Goal: Task Accomplishment & Management: Manage account settings

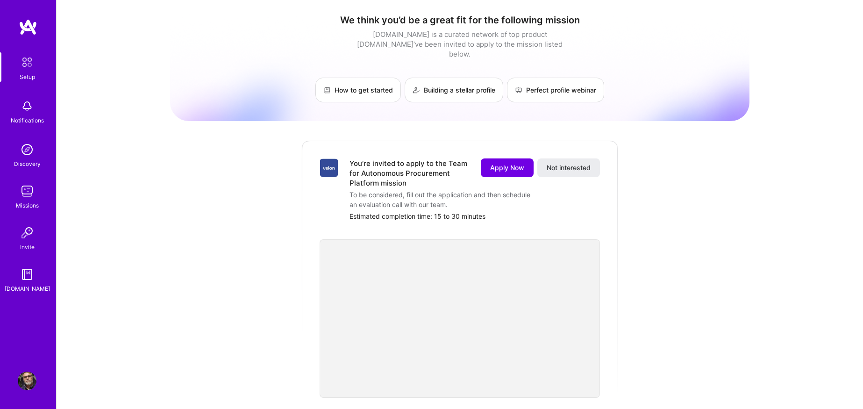
click at [29, 378] on img at bounding box center [27, 381] width 19 height 19
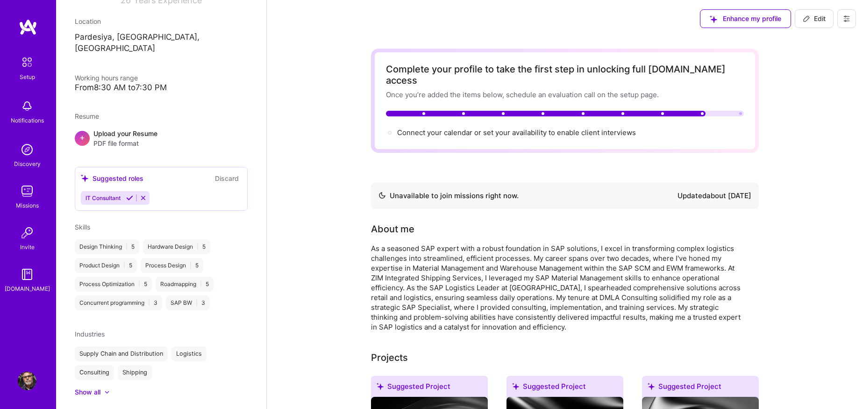
click at [729, 19] on span "Enhance my profile" at bounding box center [745, 18] width 71 height 9
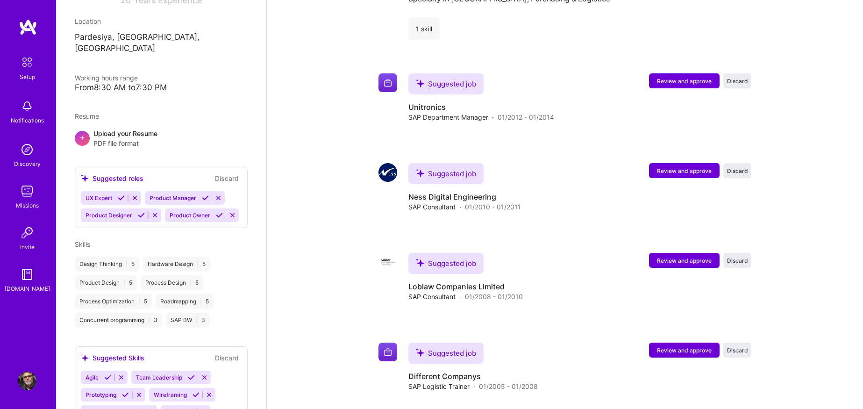
scroll to position [1095, 0]
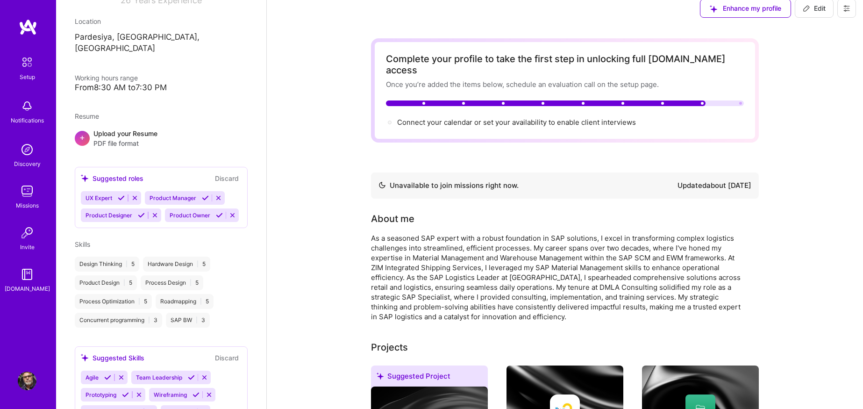
scroll to position [0, 0]
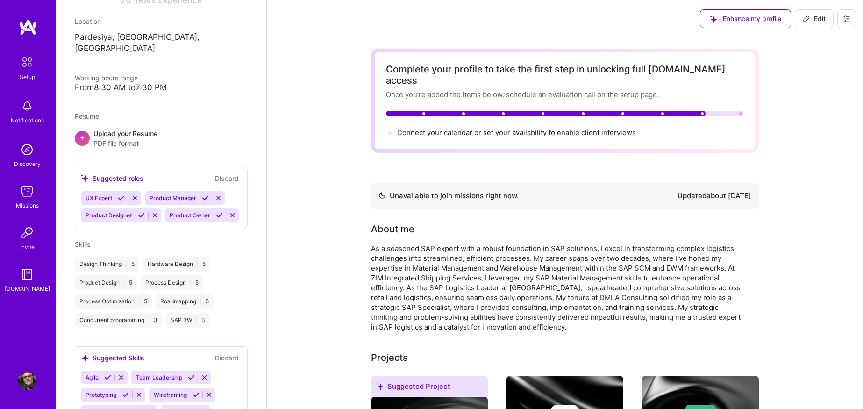
click at [817, 15] on span "Edit" at bounding box center [814, 18] width 23 height 9
select select "US"
select select "Not Available"
select select "1 Month"
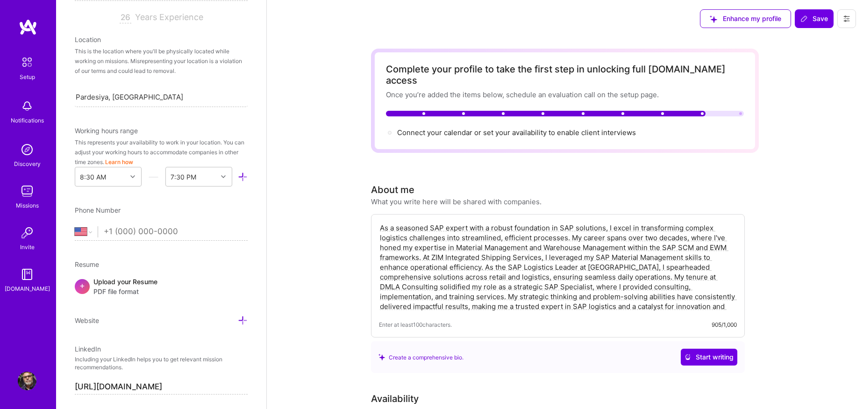
scroll to position [287, 0]
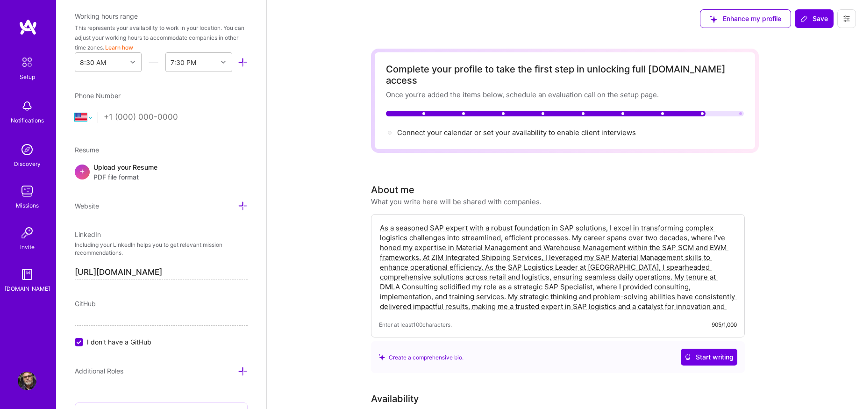
click at [92, 112] on select "Afghanistan Åland Islands Albania Algeria American Samoa Andorra Angola Anguill…" at bounding box center [86, 117] width 23 height 11
select select "IL"
click at [75, 112] on select "Afghanistan Åland Islands Albania Algeria American Samoa Andorra Angola Anguill…" at bounding box center [86, 117] width 23 height 11
type input "544989608"
click at [111, 162] on div "Upload your Resume PDF file format" at bounding box center [125, 172] width 64 height 20
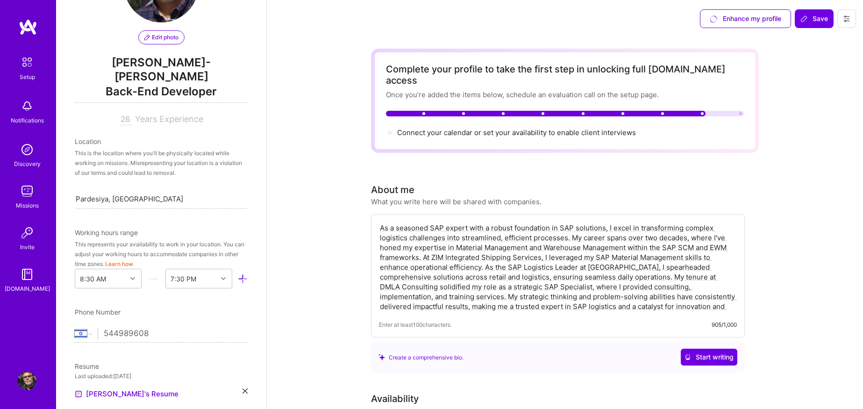
scroll to position [125, 0]
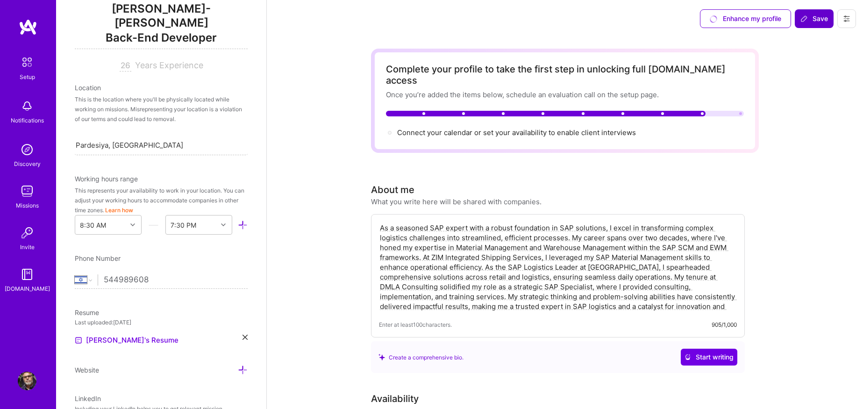
click at [819, 18] on span "Save" at bounding box center [815, 18] width 28 height 9
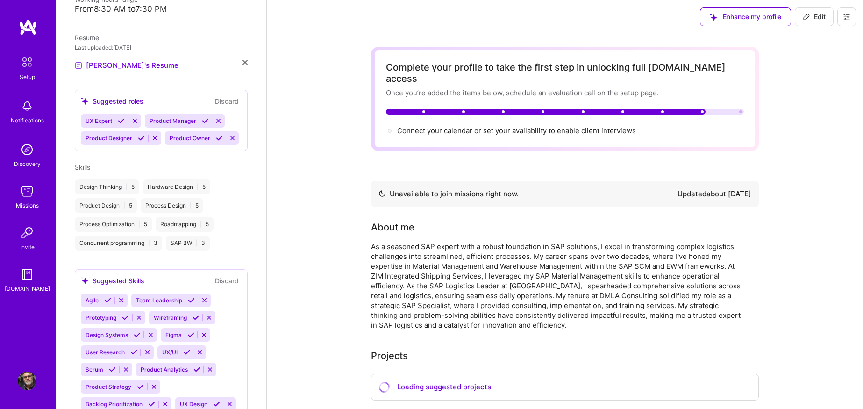
scroll to position [229, 0]
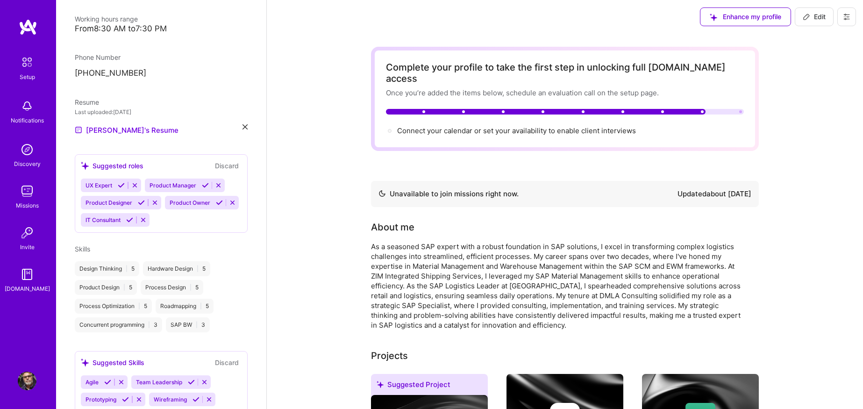
click at [181, 68] on p "[PHONE_NUMBER]" at bounding box center [161, 73] width 173 height 11
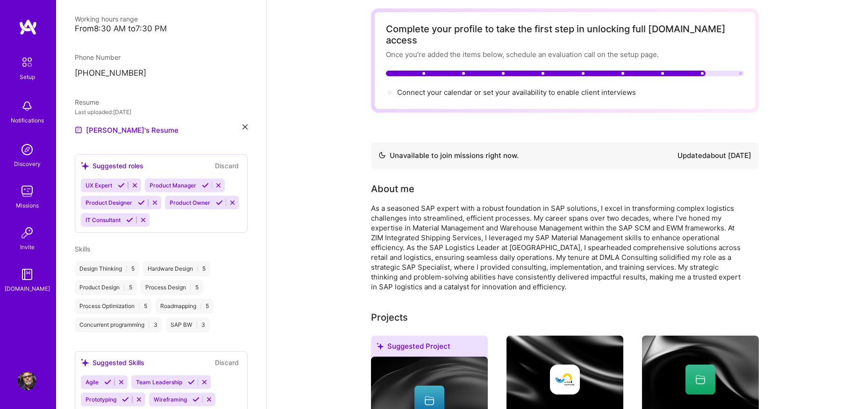
scroll to position [0, 0]
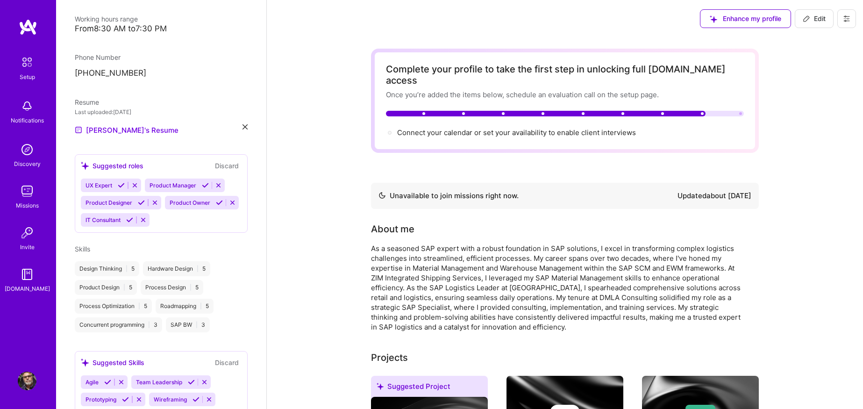
click at [849, 21] on icon at bounding box center [846, 18] width 7 height 7
click at [847, 18] on icon at bounding box center [846, 18] width 7 height 7
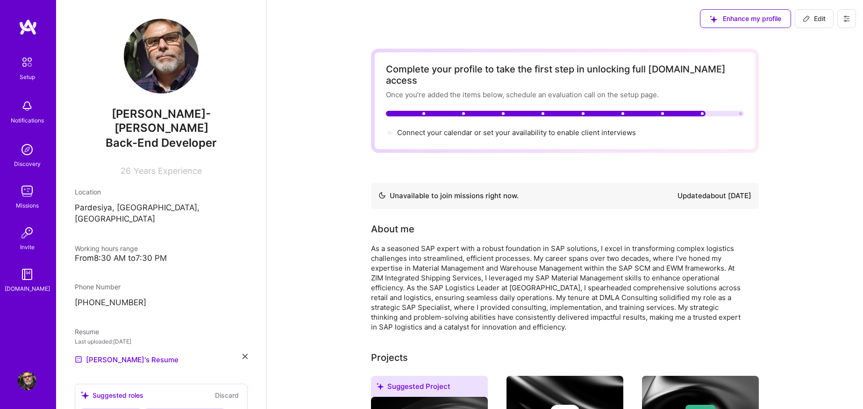
click at [29, 190] on img at bounding box center [27, 191] width 19 height 19
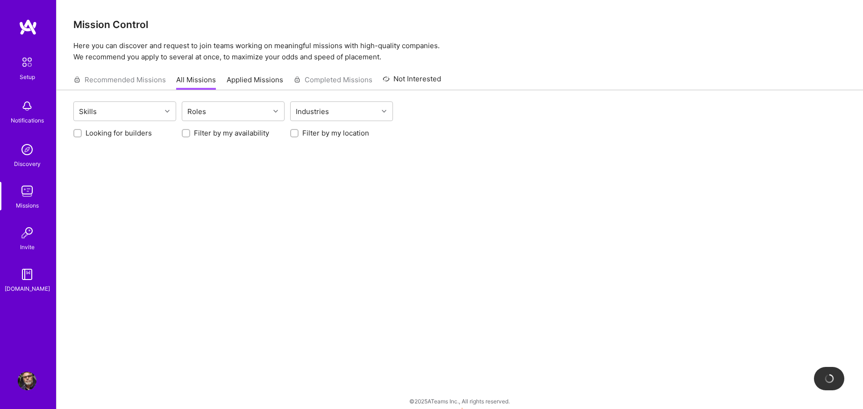
click at [29, 241] on img at bounding box center [27, 232] width 19 height 19
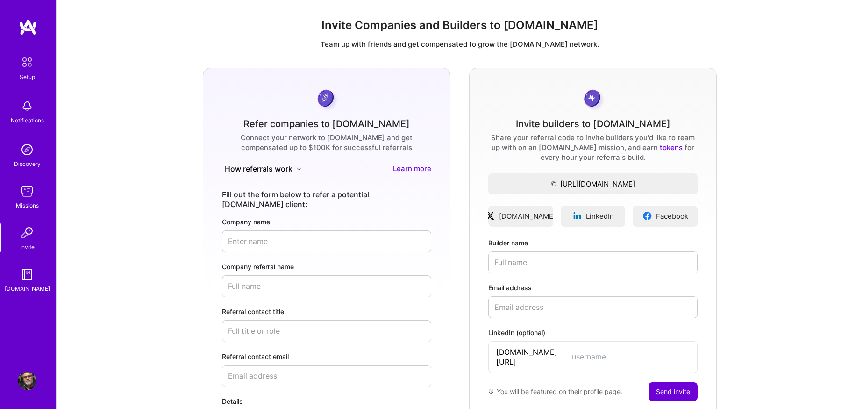
click at [26, 66] on img at bounding box center [27, 62] width 20 height 20
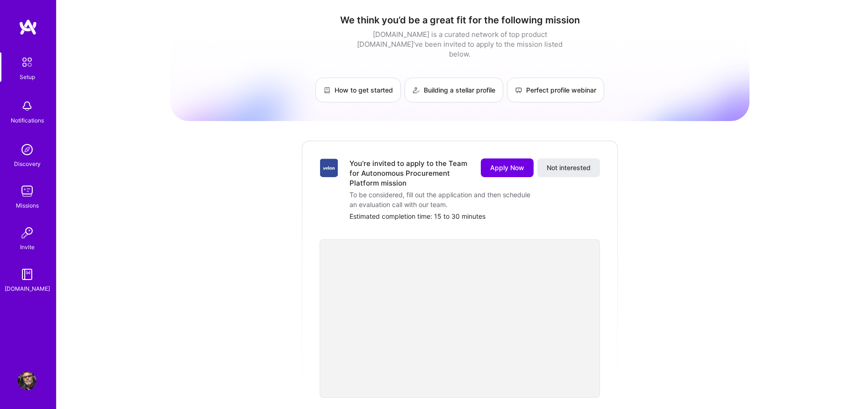
scroll to position [325, 0]
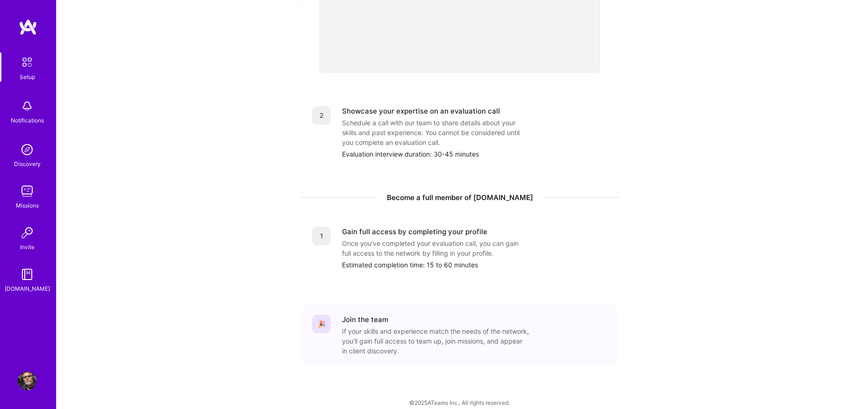
drag, startPoint x: 326, startPoint y: 225, endPoint x: 324, endPoint y: 160, distance: 64.5
click at [326, 227] on div "1" at bounding box center [321, 236] width 19 height 19
drag, startPoint x: 324, startPoint y: 160, endPoint x: 325, endPoint y: 115, distance: 44.9
click at [323, 130] on div "You’re invited to apply to the Team for Autonomous Procurement Platform mission…" at bounding box center [460, 99] width 318 height 571
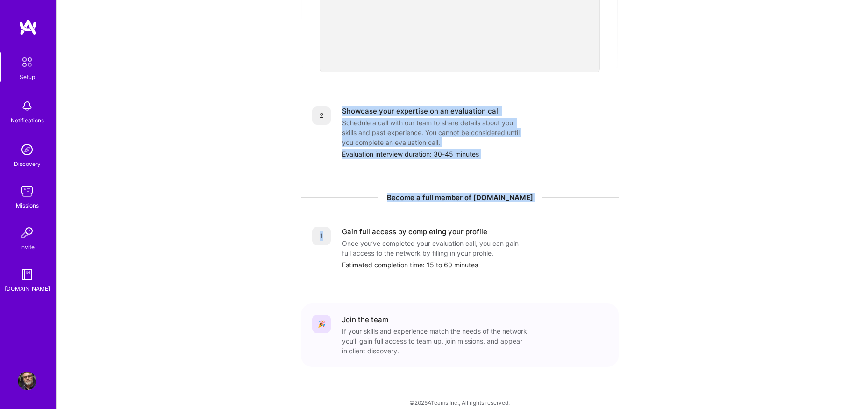
click at [336, 123] on div "2 Showcase your expertise on an evaluation call Schedule a call with our team t…" at bounding box center [459, 132] width 295 height 53
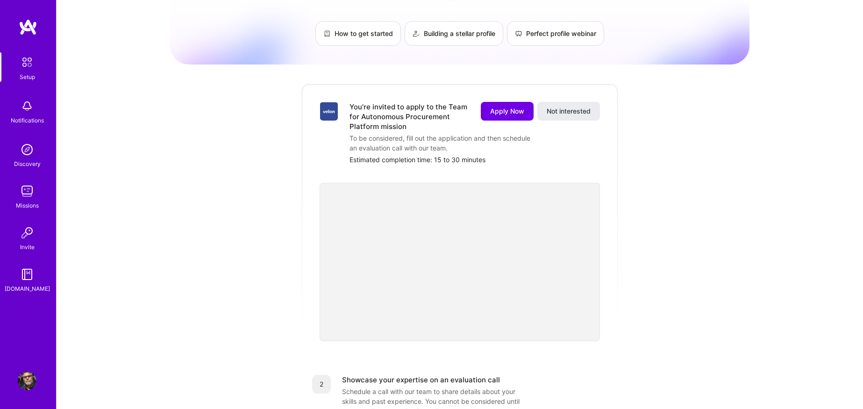
scroll to position [0, 0]
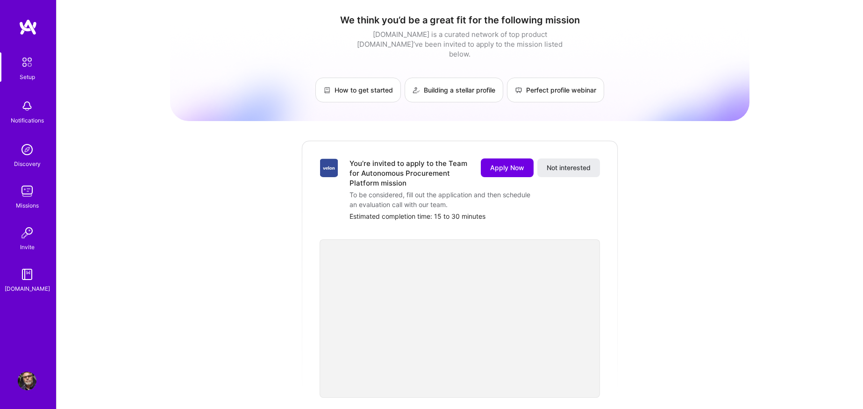
click at [25, 27] on img at bounding box center [28, 27] width 19 height 17
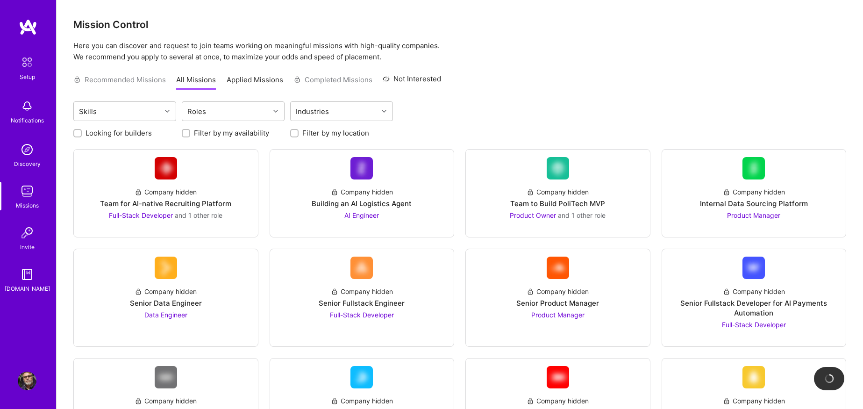
click at [765, 4] on div "Mission Control Here you can discover and request to join teams working on mean…" at bounding box center [460, 31] width 807 height 63
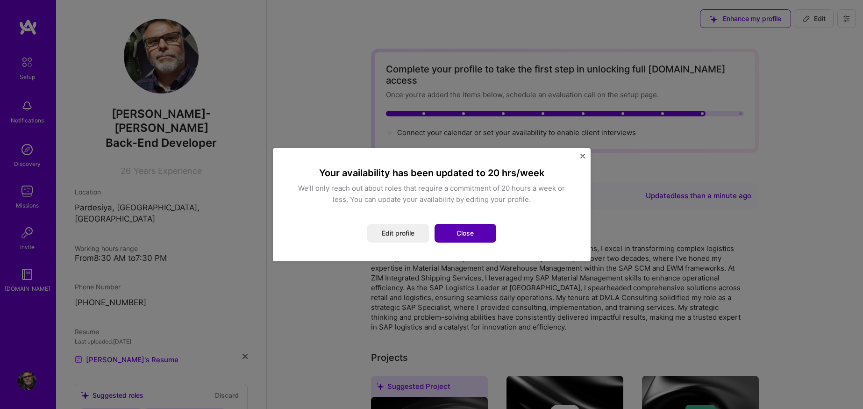
click at [462, 234] on button "Close" at bounding box center [466, 233] width 62 height 19
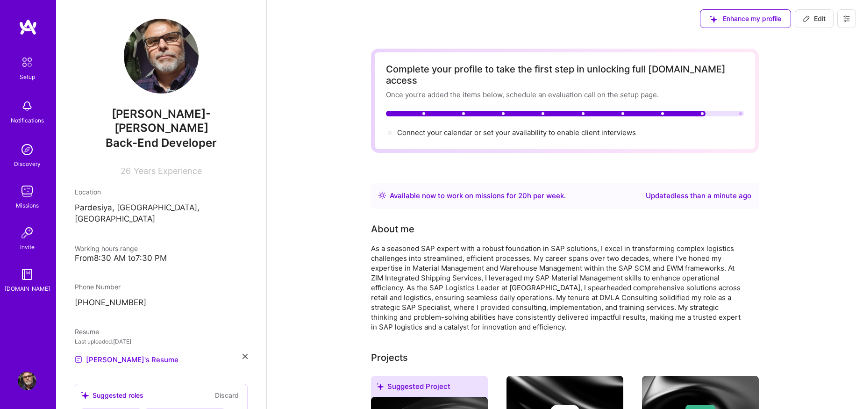
click at [26, 233] on img at bounding box center [27, 232] width 19 height 19
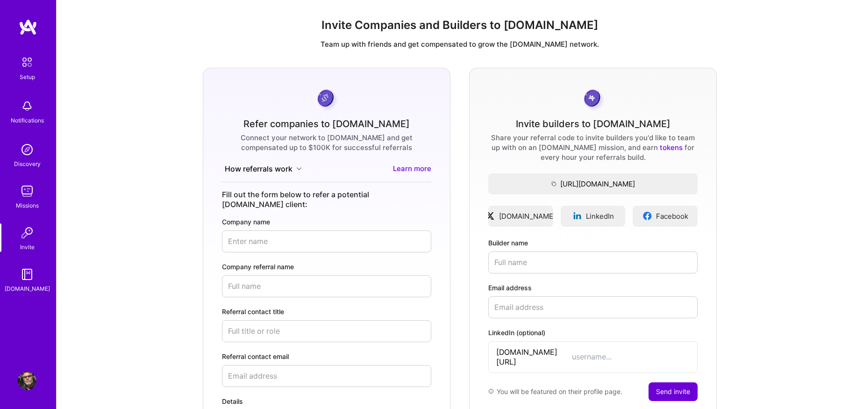
click at [26, 231] on img at bounding box center [27, 232] width 19 height 19
click at [28, 180] on div "Setup Notifications Discovery Missions Invite [DOMAIN_NAME]" at bounding box center [28, 172] width 56 height 241
click at [28, 192] on img at bounding box center [27, 191] width 19 height 19
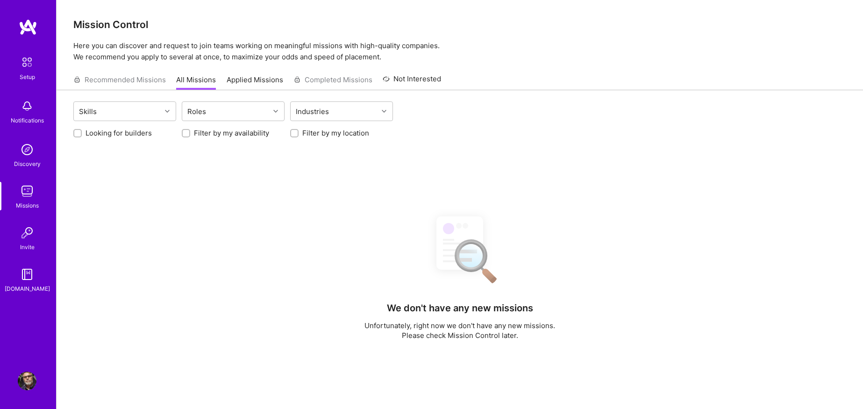
click at [32, 155] on img at bounding box center [27, 149] width 19 height 19
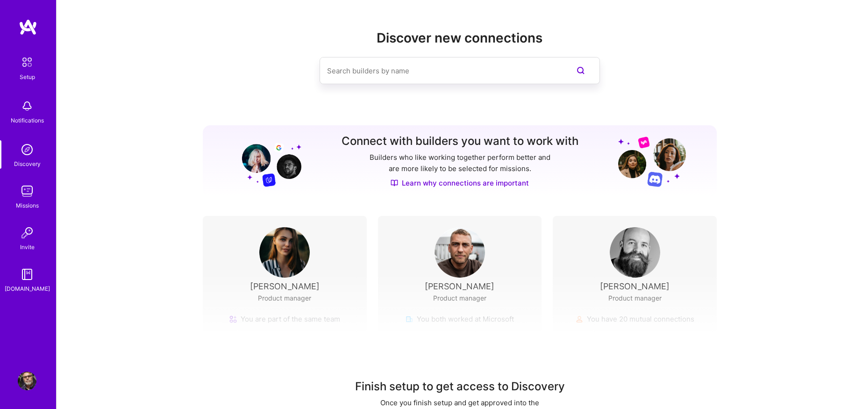
click at [34, 111] on img at bounding box center [27, 106] width 19 height 19
click at [729, 209] on div "Setup Notifications Discovery Missions Invite [DOMAIN_NAME] Profile Close Show …" at bounding box center [431, 221] width 863 height 442
click at [794, 297] on div "Discover new connections Connect with builders you want to work with Builders w…" at bounding box center [460, 223] width 807 height 447
click at [794, 297] on div "Finish setup to get access to Discovery Once you finish setup and get approved …" at bounding box center [460, 359] width 807 height 174
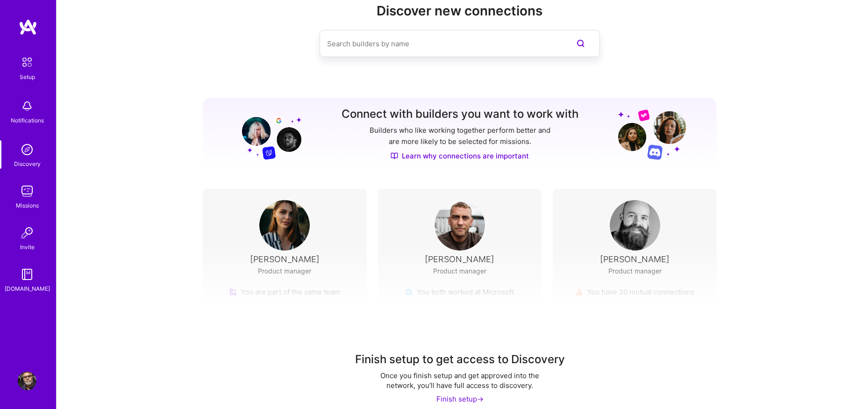
scroll to position [38, 0]
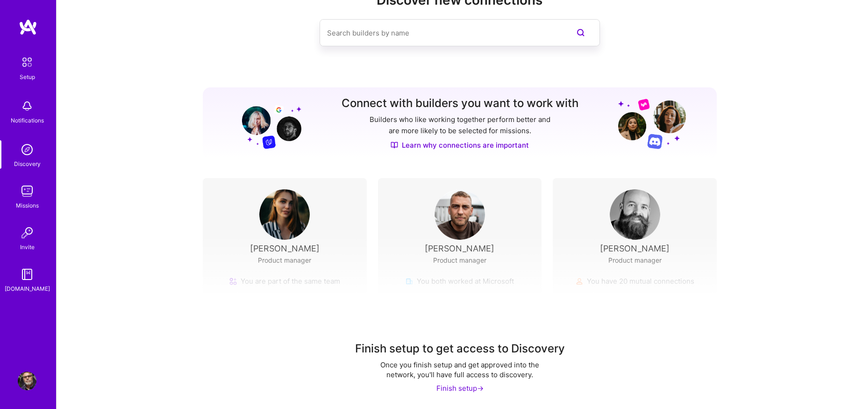
click at [450, 389] on div "Finish setup ->" at bounding box center [459, 388] width 47 height 10
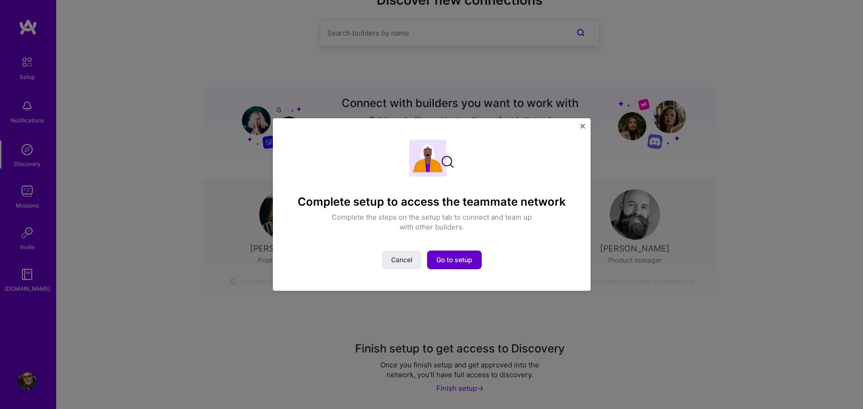
click at [453, 260] on span "Go to setup" at bounding box center [454, 259] width 36 height 9
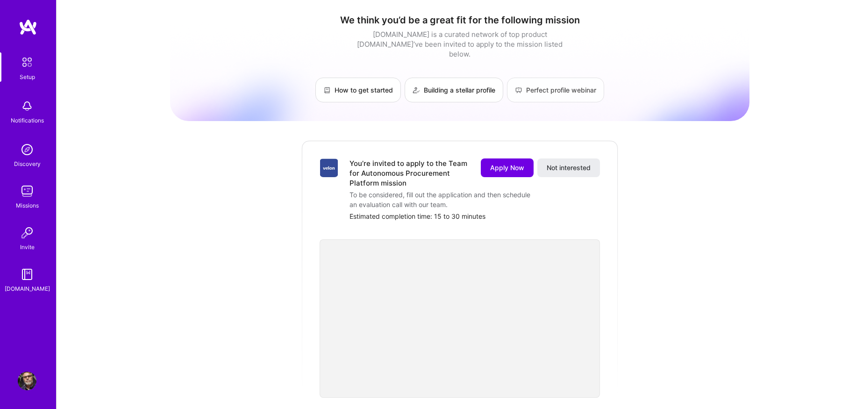
click at [563, 81] on link "Perfect profile webinar" at bounding box center [555, 90] width 97 height 25
click at [569, 163] on span "Not interested" at bounding box center [569, 167] width 44 height 9
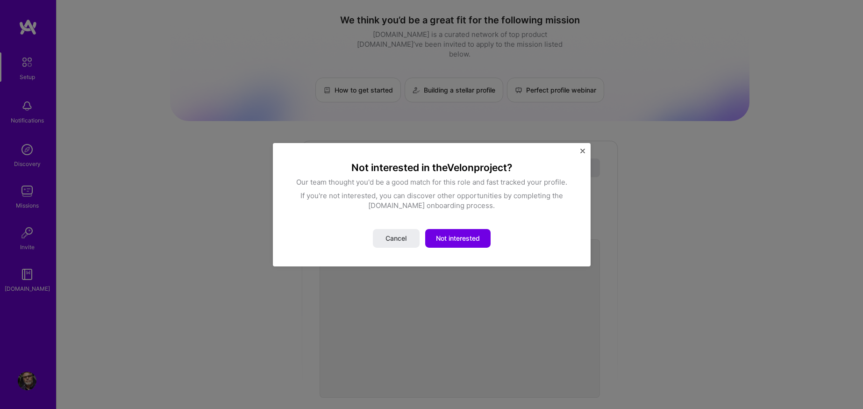
drag, startPoint x: 458, startPoint y: 235, endPoint x: 478, endPoint y: 235, distance: 19.2
click at [458, 235] on span "Not interested" at bounding box center [458, 238] width 44 height 9
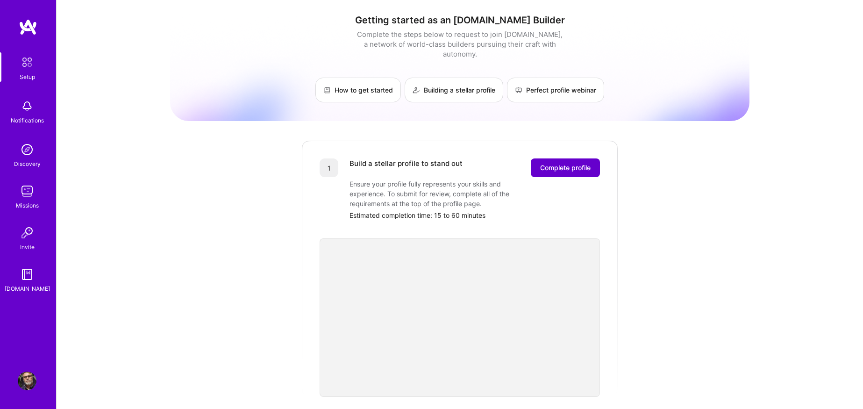
click at [567, 163] on span "Complete profile" at bounding box center [565, 167] width 50 height 9
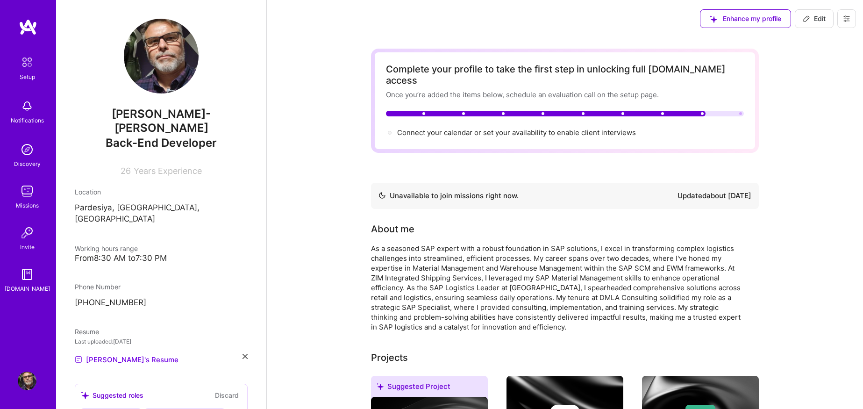
drag, startPoint x: 732, startPoint y: 109, endPoint x: 722, endPoint y: 97, distance: 15.6
click at [732, 108] on div "Complete your profile to take the first step in unlocking full [DOMAIN_NAME] ac…" at bounding box center [565, 101] width 358 height 74
drag, startPoint x: 722, startPoint y: 103, endPoint x: 654, endPoint y: 105, distance: 67.8
click at [721, 111] on div at bounding box center [565, 114] width 358 height 6
click at [654, 111] on div at bounding box center [546, 114] width 320 height 6
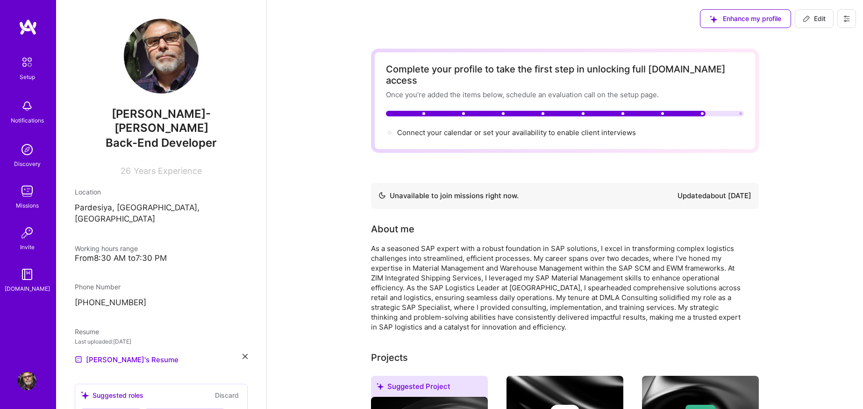
click at [652, 111] on div at bounding box center [546, 114] width 320 height 6
click at [435, 190] on div "Unavailable to join missions right now." at bounding box center [449, 195] width 140 height 11
click at [718, 190] on div "Updated about [DATE]" at bounding box center [715, 195] width 74 height 11
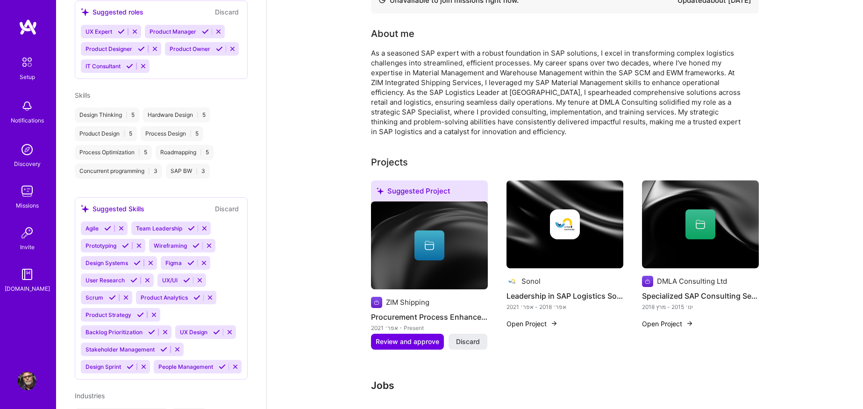
scroll to position [223, 0]
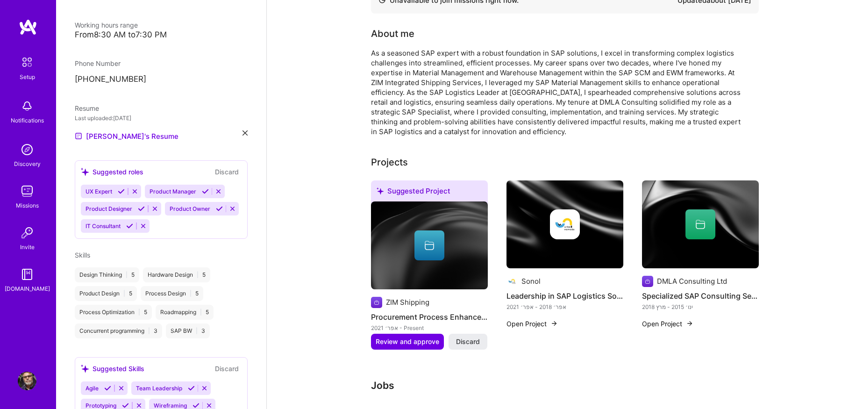
click at [219, 166] on button "Discard" at bounding box center [226, 171] width 29 height 11
click at [220, 166] on button "Discard" at bounding box center [226, 171] width 29 height 11
click at [133, 222] on icon at bounding box center [129, 225] width 7 height 7
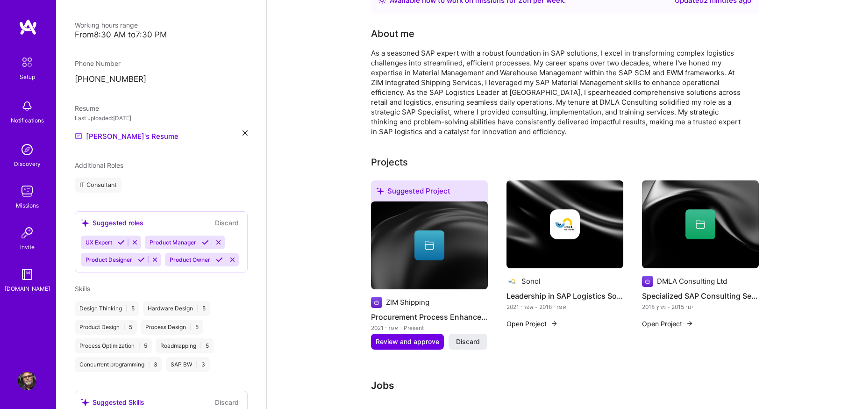
click at [227, 217] on button "Discard" at bounding box center [226, 222] width 29 height 11
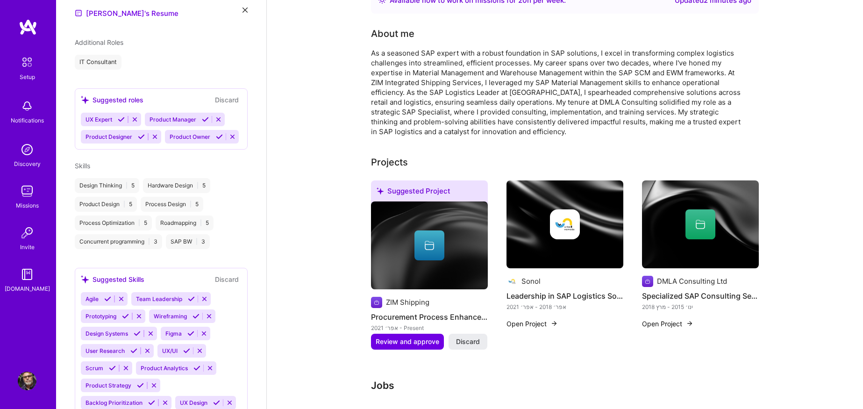
scroll to position [348, 0]
click at [231, 272] on button "Discard" at bounding box center [226, 277] width 29 height 11
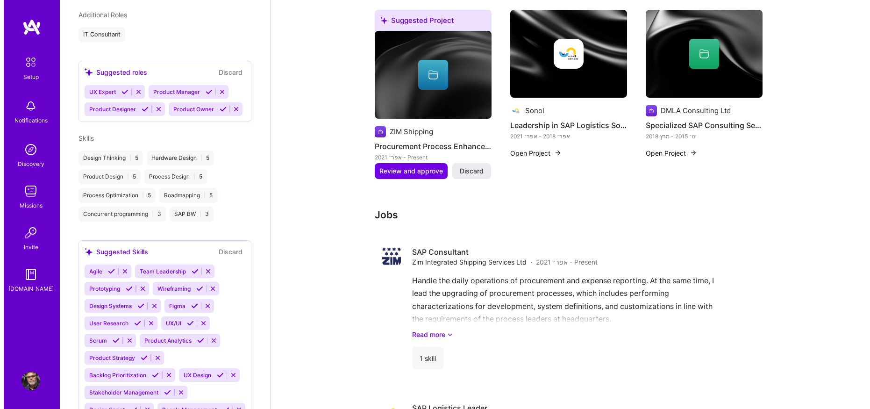
scroll to position [382, 0]
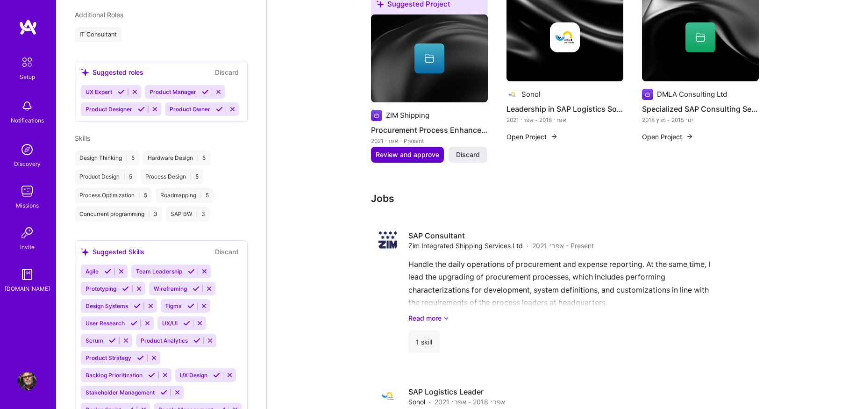
click at [411, 150] on span "Review and approve" at bounding box center [408, 154] width 64 height 9
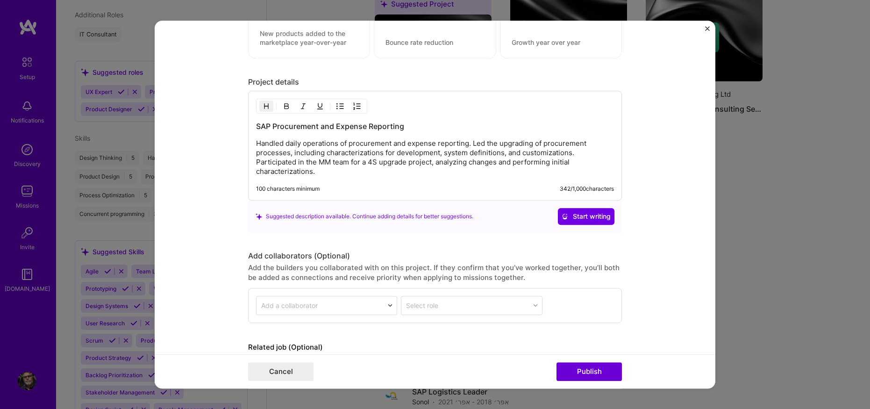
scroll to position [878, 0]
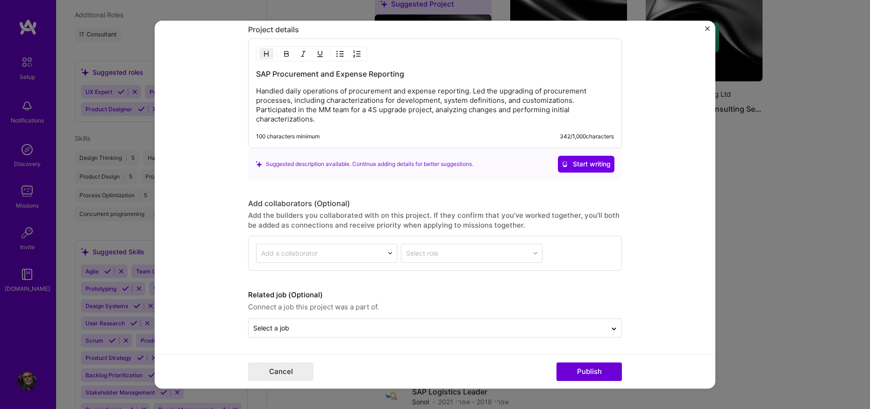
click at [586, 381] on div "Cancel Publish" at bounding box center [435, 371] width 561 height 34
click at [586, 378] on button "Publish" at bounding box center [589, 371] width 65 height 19
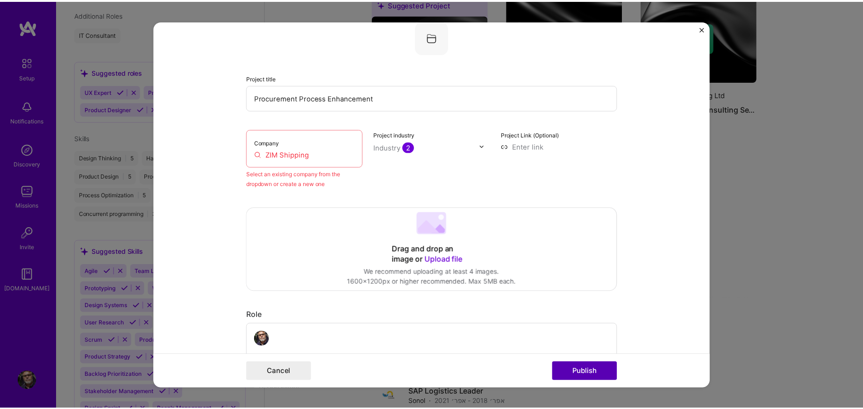
scroll to position [61, 0]
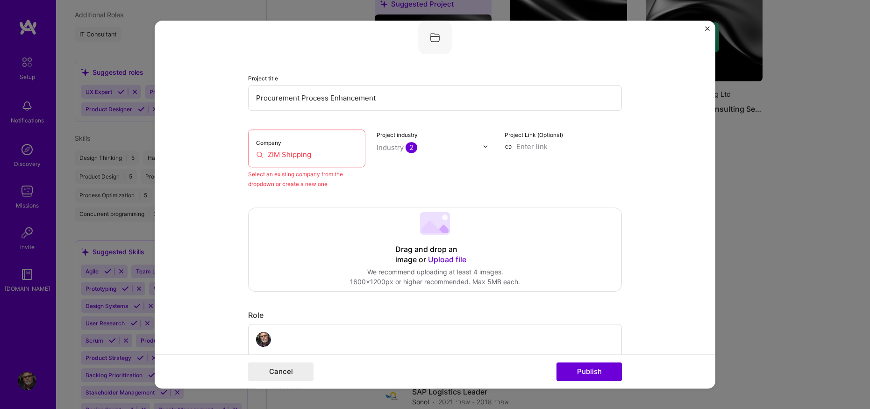
click at [707, 28] on img "Close" at bounding box center [707, 28] width 5 height 5
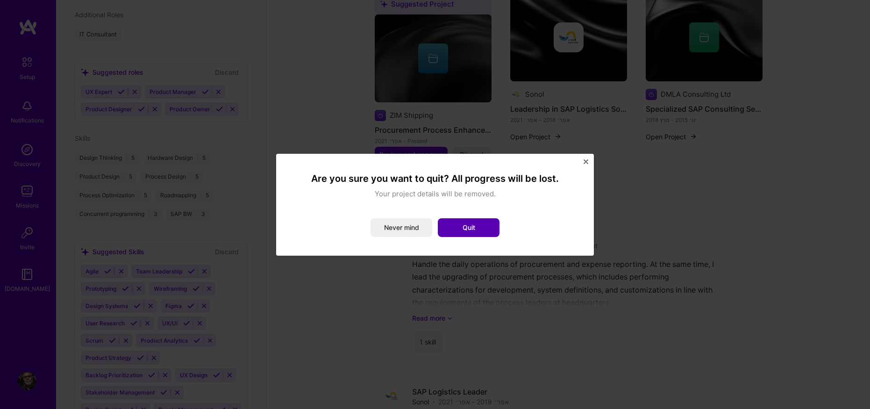
click at [455, 229] on button "Quit" at bounding box center [469, 227] width 62 height 19
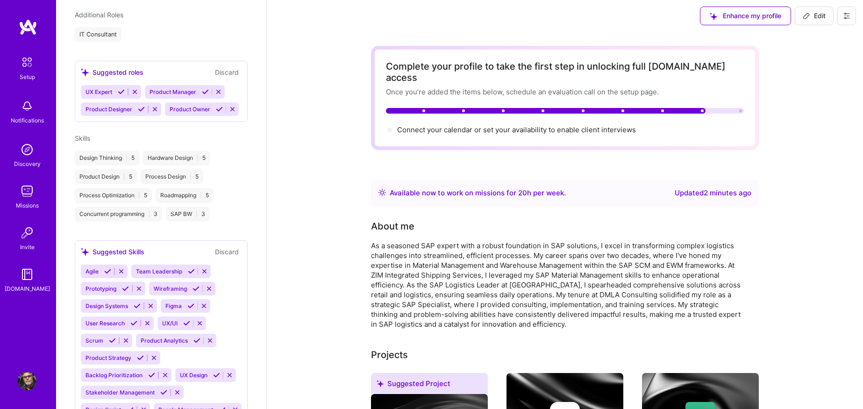
scroll to position [0, 0]
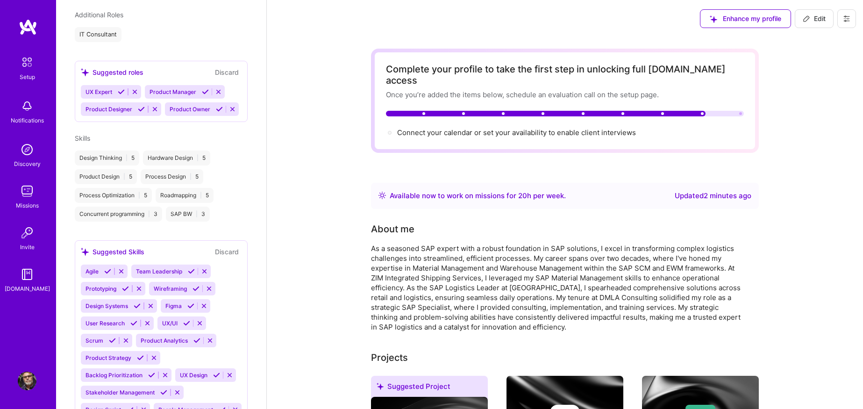
click at [23, 27] on img at bounding box center [28, 27] width 19 height 17
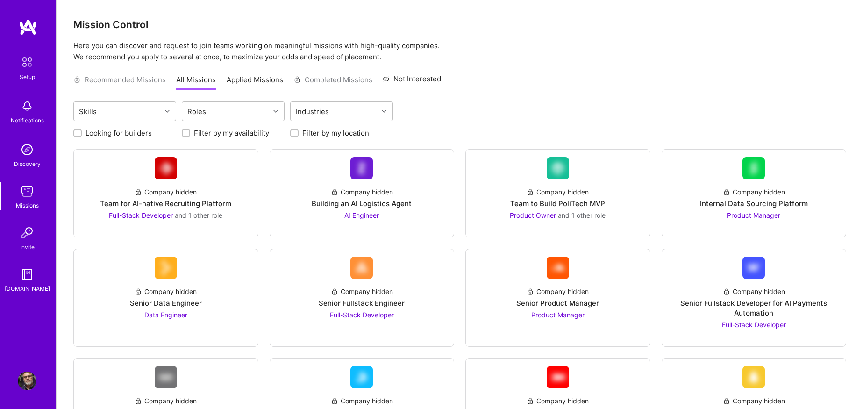
click at [24, 62] on img at bounding box center [27, 62] width 20 height 20
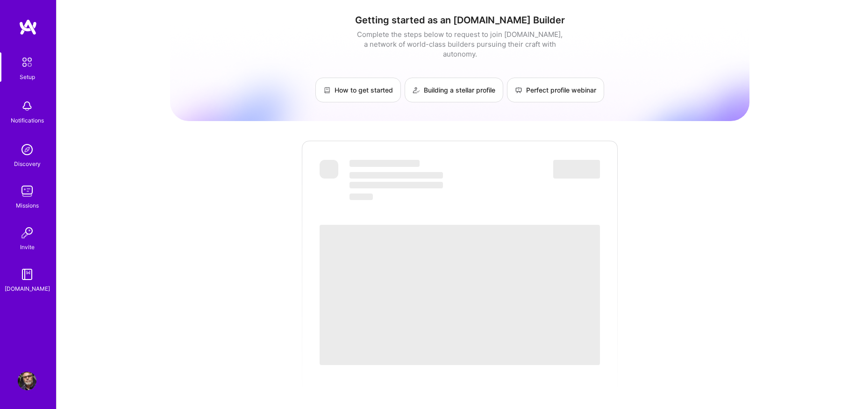
click at [28, 23] on img at bounding box center [28, 27] width 19 height 17
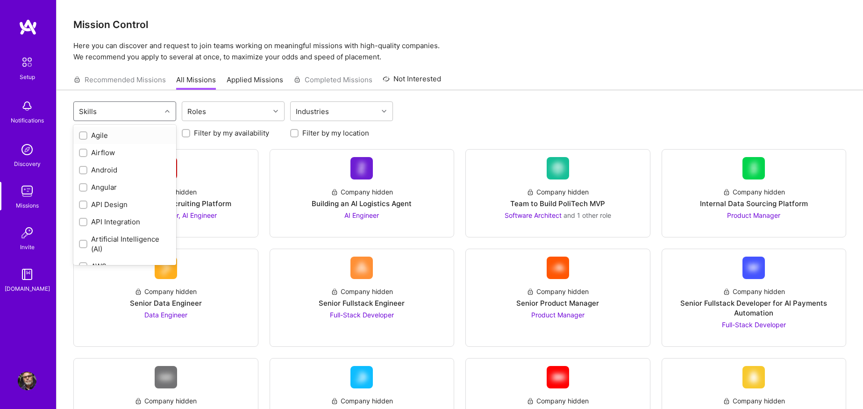
click at [135, 108] on div "Skills" at bounding box center [117, 111] width 87 height 19
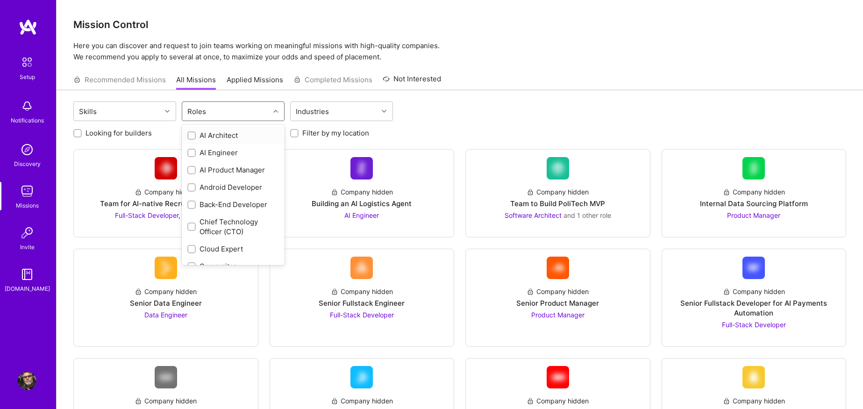
click at [254, 112] on div "Roles" at bounding box center [225, 111] width 87 height 19
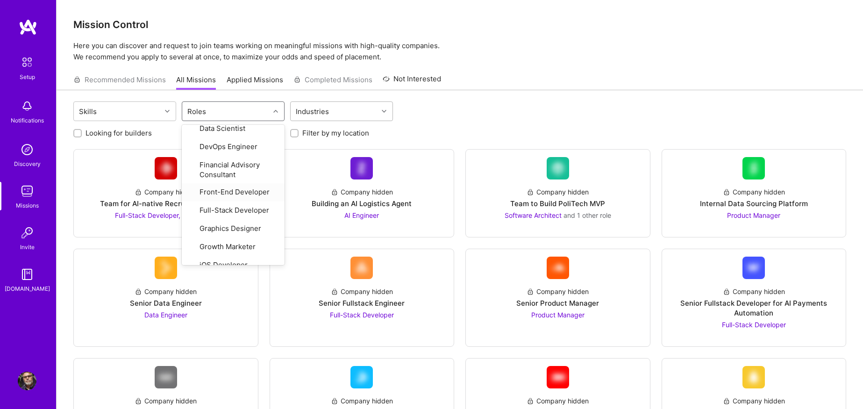
click at [365, 107] on div "Industries" at bounding box center [334, 111] width 87 height 19
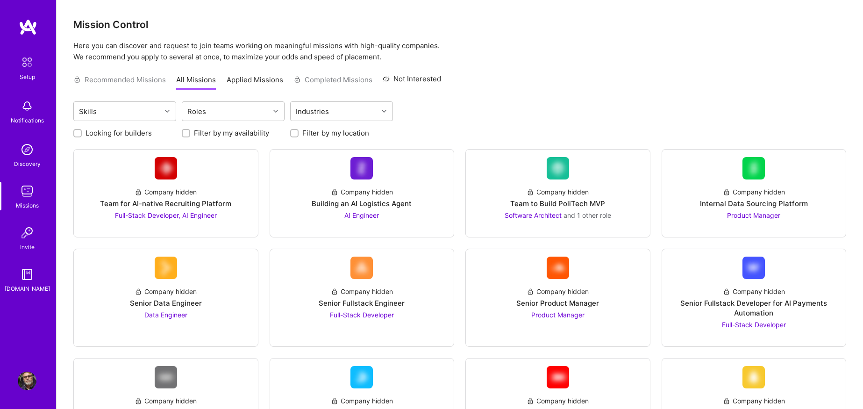
click at [551, 113] on div "Skills Roles Industries" at bounding box center [459, 112] width 773 height 22
